Goal: Information Seeking & Learning: Learn about a topic

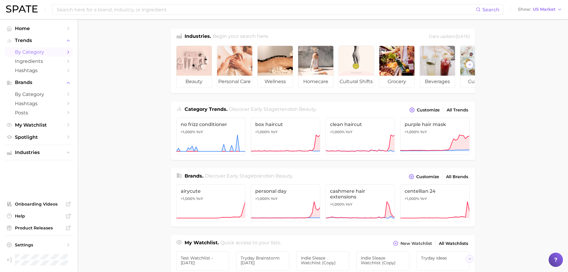
click at [32, 51] on span "by Category" at bounding box center [39, 52] width 48 height 6
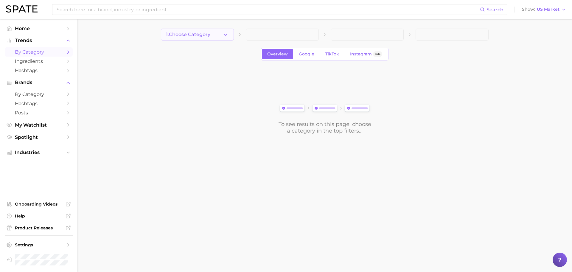
click at [209, 33] on span "1. Choose Category" at bounding box center [188, 34] width 44 height 5
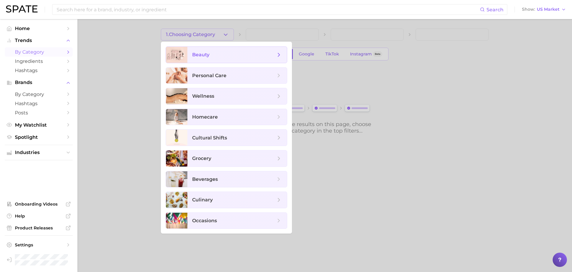
click at [203, 50] on span "beauty" at bounding box center [237, 55] width 100 height 16
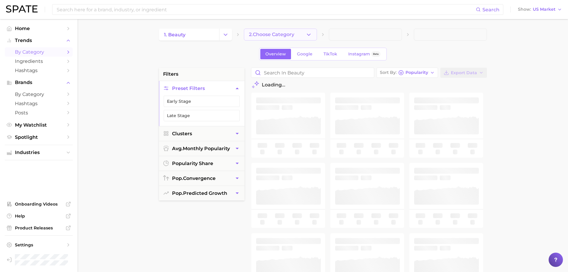
click at [271, 37] on span "2. Choose Category" at bounding box center [271, 34] width 45 height 5
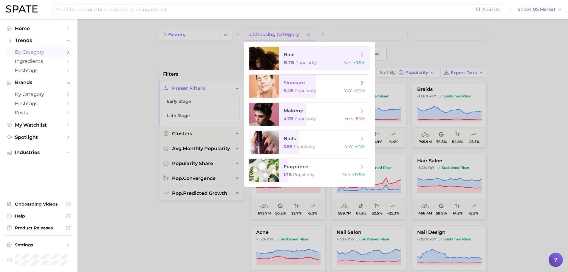
click at [276, 81] on div at bounding box center [264, 86] width 30 height 23
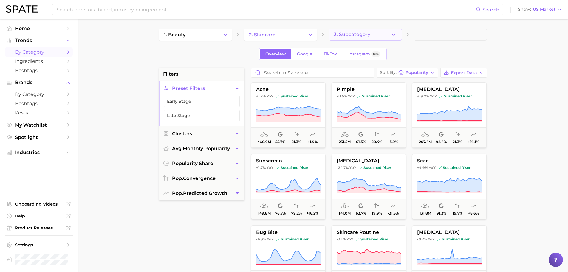
click at [357, 39] on button "3. Subcategory" at bounding box center [365, 35] width 73 height 12
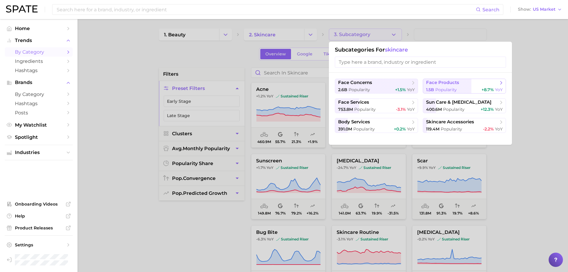
click at [443, 87] on span "Popularity" at bounding box center [445, 89] width 21 height 5
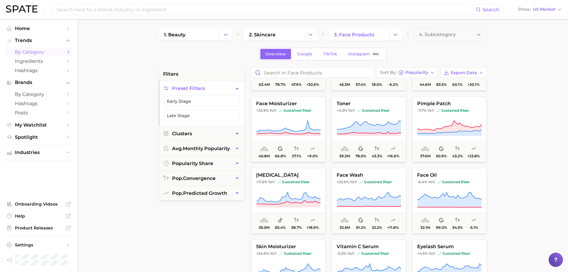
scroll to position [130, 0]
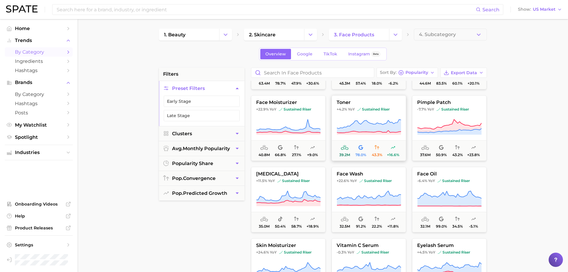
click at [336, 133] on span at bounding box center [369, 127] width 74 height 17
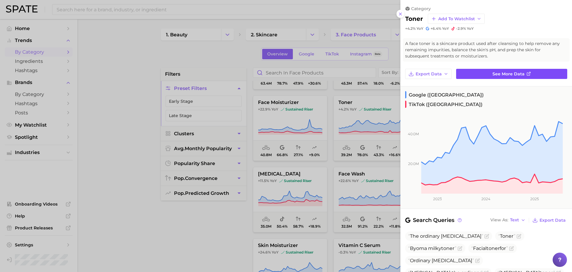
click at [464, 76] on link "See more data" at bounding box center [511, 74] width 111 height 10
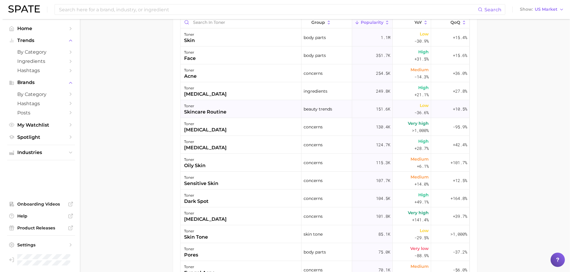
scroll to position [369, 0]
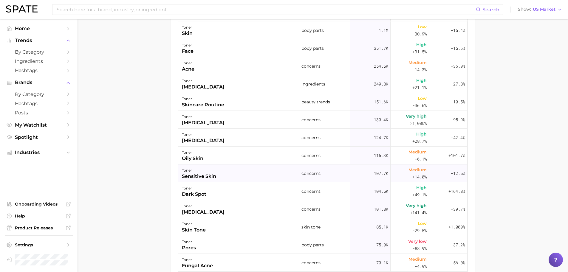
click at [201, 173] on div "sensitive skin" at bounding box center [199, 176] width 34 height 7
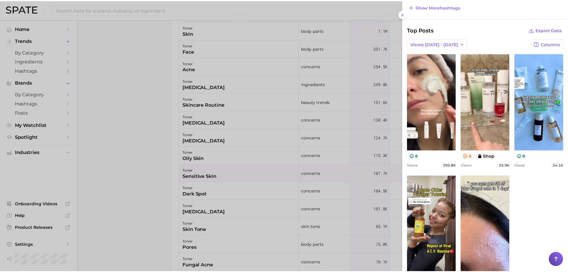
scroll to position [0, 0]
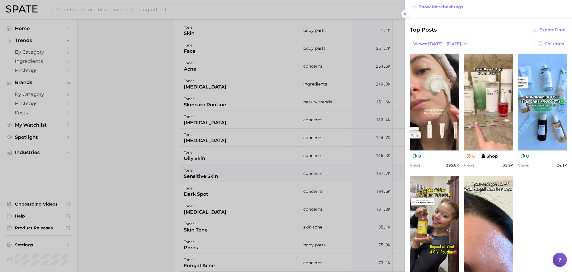
click at [112, 105] on div at bounding box center [286, 136] width 572 height 272
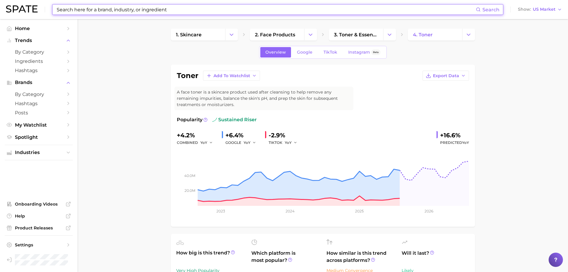
click at [140, 11] on input at bounding box center [266, 9] width 420 height 10
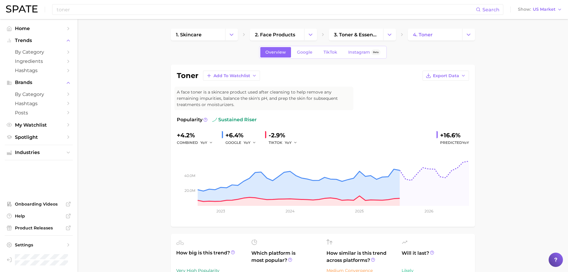
click at [102, 15] on div "toner Search Show US Market" at bounding box center [284, 9] width 556 height 19
click at [101, 12] on input "toner" at bounding box center [266, 9] width 420 height 10
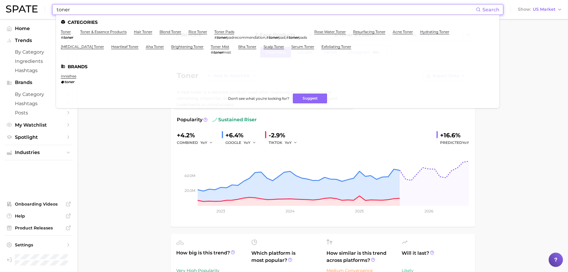
click at [133, 11] on input "toner" at bounding box center [266, 9] width 420 height 10
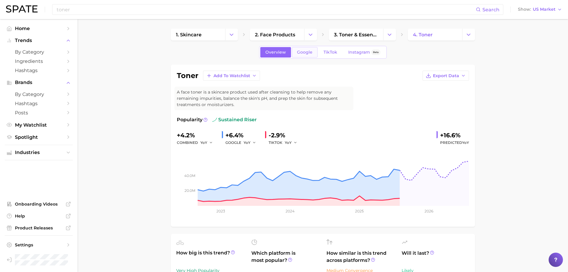
click at [307, 49] on link "Google" at bounding box center [305, 52] width 26 height 10
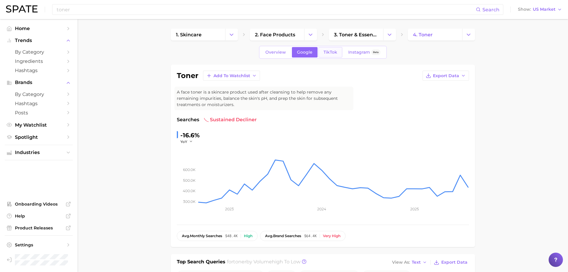
click at [336, 55] on link "TikTok" at bounding box center [330, 52] width 24 height 10
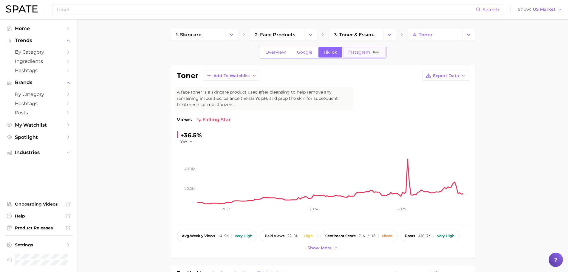
click at [364, 53] on span "Instagram" at bounding box center [359, 52] width 22 height 5
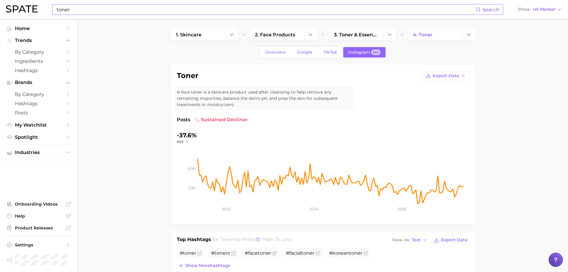
click at [108, 10] on input "toner" at bounding box center [266, 9] width 420 height 10
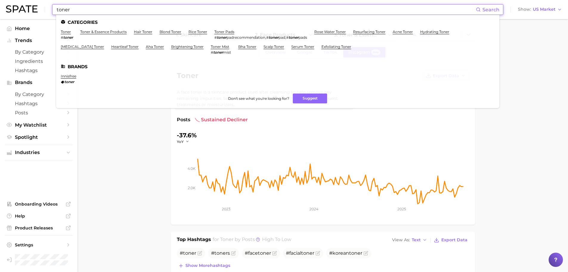
click at [108, 10] on input "toner" at bounding box center [266, 9] width 420 height 10
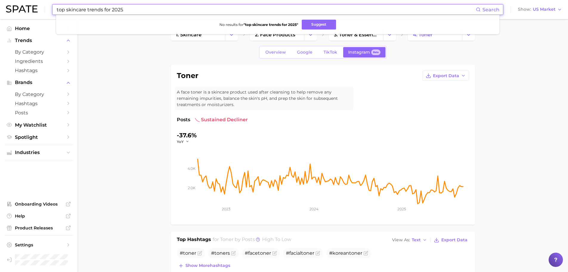
click at [101, 13] on input "top skincare trends for 2025" at bounding box center [266, 9] width 420 height 10
drag, startPoint x: 139, startPoint y: 10, endPoint x: 35, endPoint y: 6, distance: 104.4
click at [35, 6] on div "clean beauty skincare products Search No results for " clean beauty skincare pr…" at bounding box center [284, 9] width 556 height 19
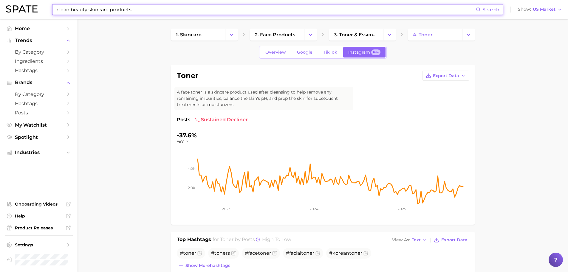
type input "clean beauty skincare products"
